Goal: Task Accomplishment & Management: Use online tool/utility

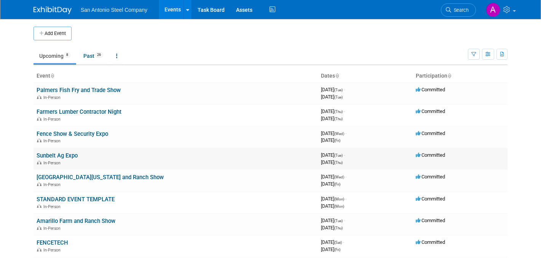
click at [67, 156] on link "Sunbelt Ag Expo" at bounding box center [57, 155] width 41 height 7
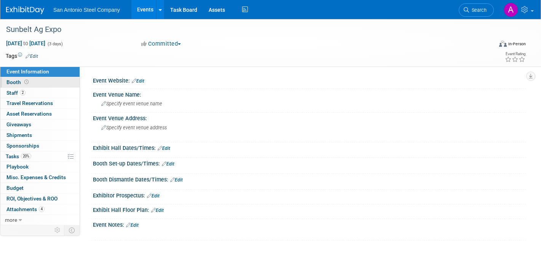
click at [31, 84] on link "Booth" at bounding box center [39, 82] width 79 height 10
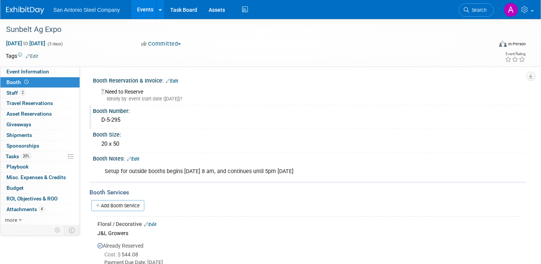
drag, startPoint x: 141, startPoint y: 126, endPoint x: 101, endPoint y: 119, distance: 40.9
click at [101, 119] on div "D-5-295" at bounding box center [310, 120] width 422 height 12
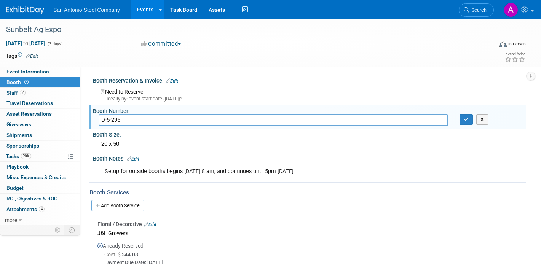
drag, startPoint x: 110, startPoint y: 119, endPoint x: 99, endPoint y: 118, distance: 11.1
click at [99, 118] on input "D-5-295" at bounding box center [274, 120] width 350 height 12
